Goal: Register for event/course: Register for event/course

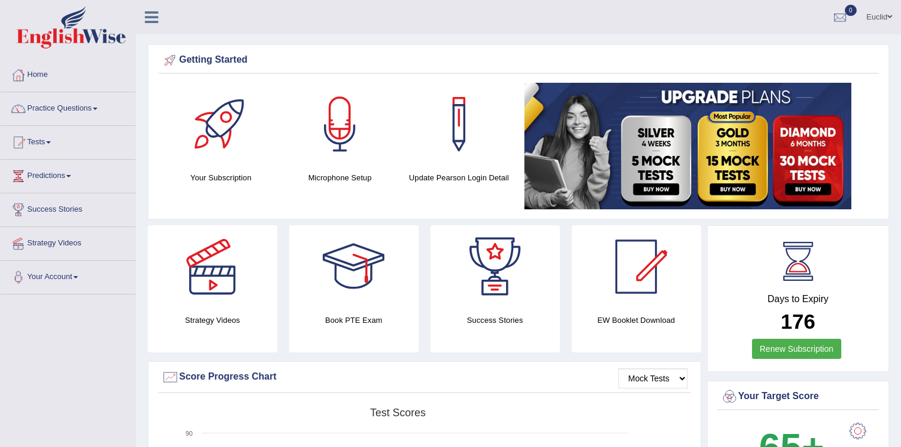
click at [387, 307] on div at bounding box center [353, 266] width 83 height 83
click at [50, 144] on link "Tests" at bounding box center [68, 141] width 135 height 30
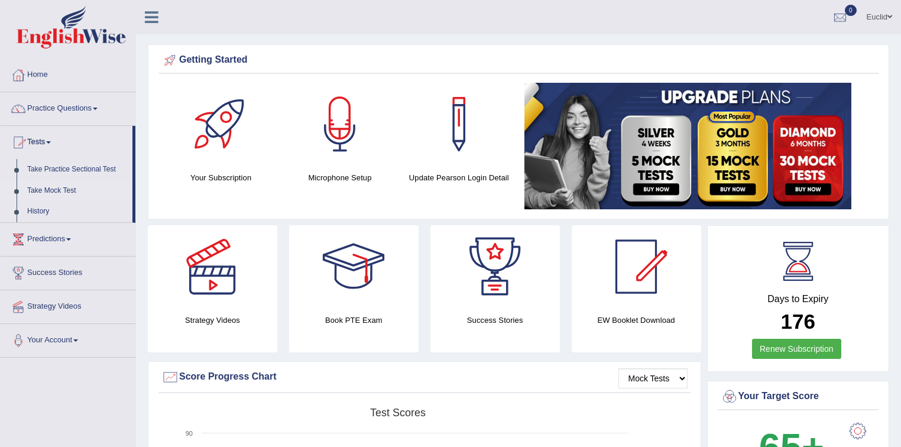
click at [64, 184] on link "Take Mock Test" at bounding box center [77, 190] width 111 height 21
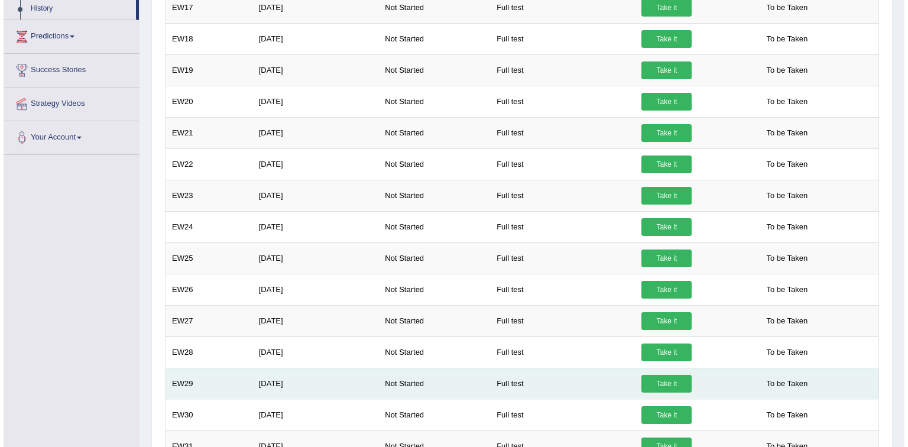
scroll to position [400, 0]
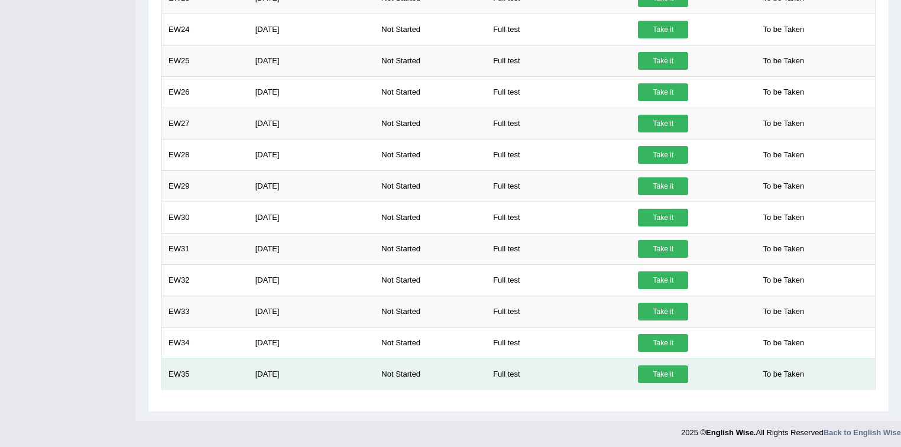
click at [663, 370] on link "Take it" at bounding box center [663, 374] width 50 height 18
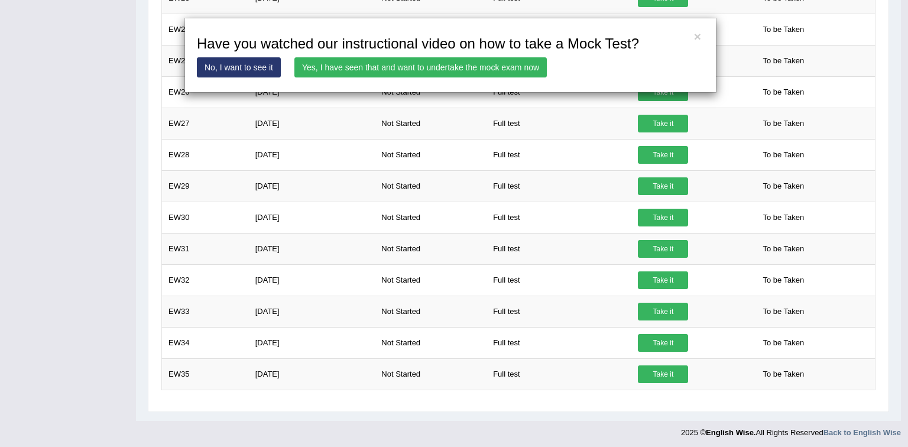
click at [374, 73] on link "Yes, I have seen that and want to undertake the mock exam now" at bounding box center [420, 67] width 252 height 20
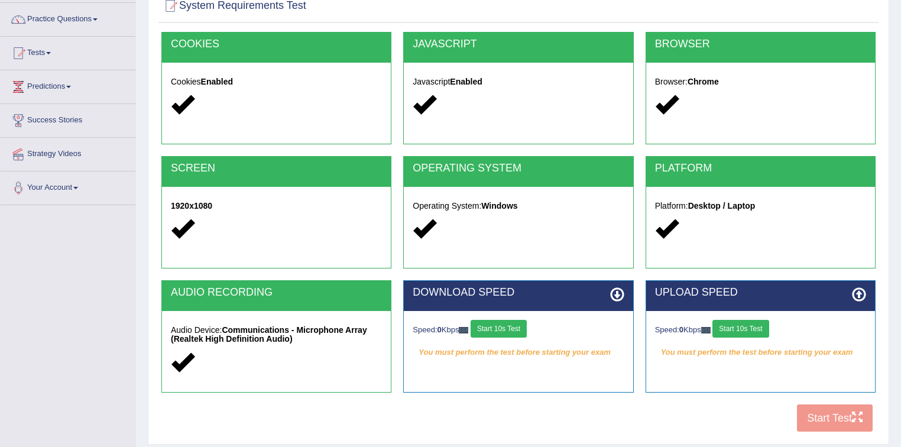
scroll to position [174, 0]
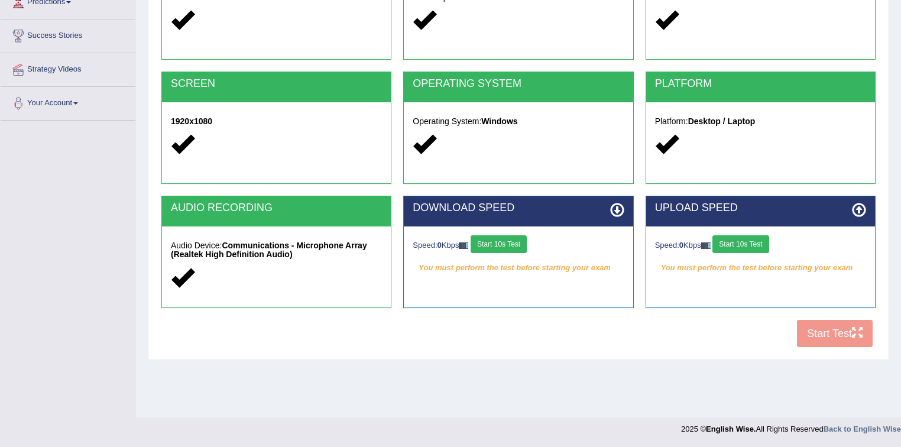
click at [523, 245] on button "Start 10s Test" at bounding box center [499, 244] width 56 height 18
click at [758, 238] on button "Start 10s Test" at bounding box center [740, 244] width 56 height 18
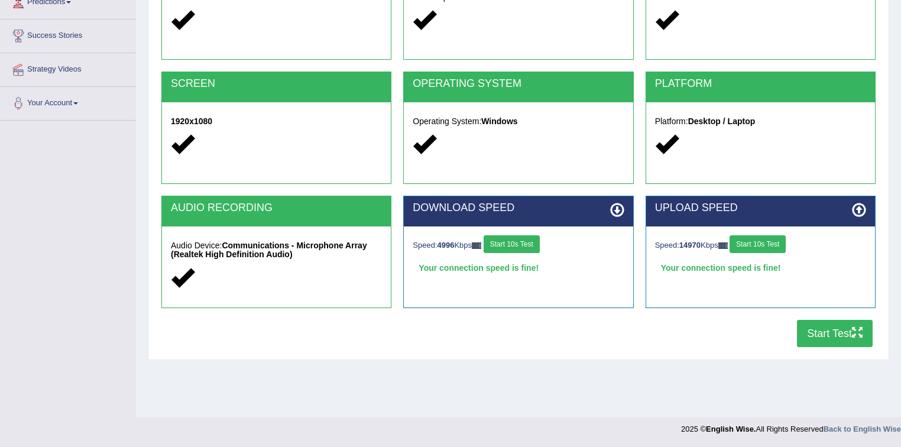
click at [852, 332] on icon "button" at bounding box center [857, 332] width 11 height 11
